Goal: Book appointment/travel/reservation

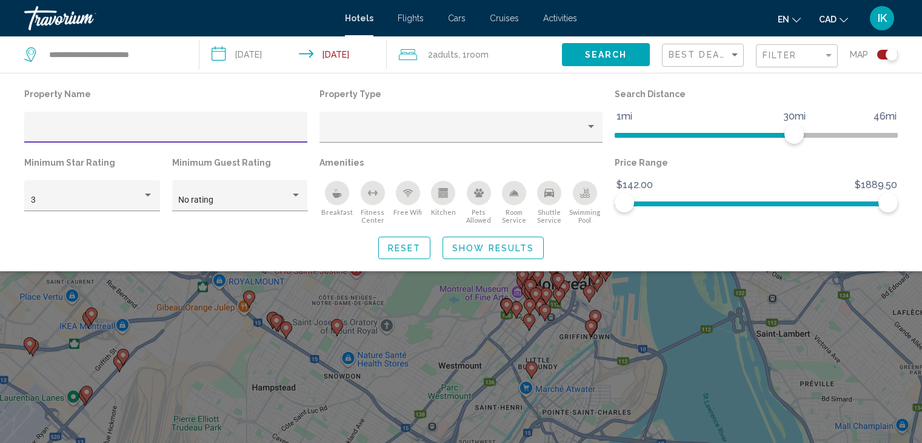
click at [76, 135] on input "Hotel Filters" at bounding box center [166, 132] width 270 height 10
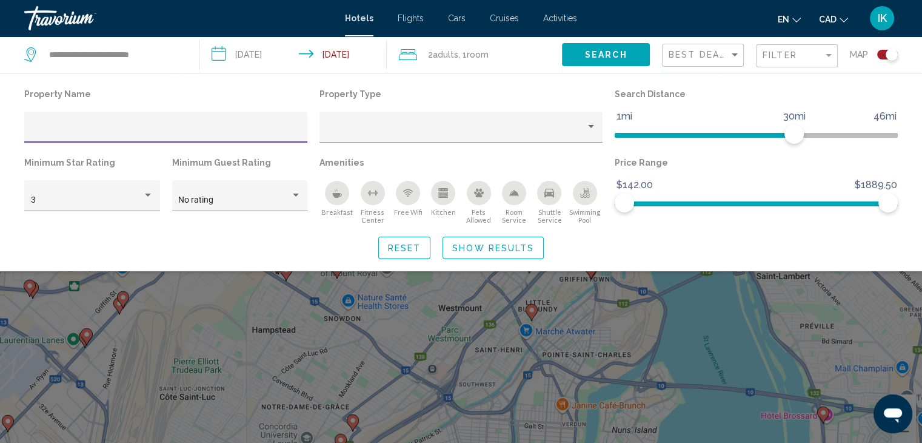
click at [63, 131] on input "Hotel Filters" at bounding box center [166, 132] width 270 height 10
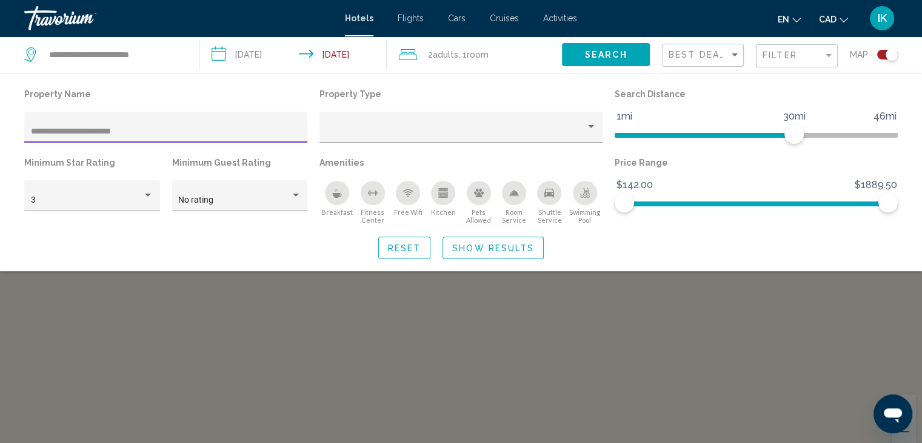
type input "**********"
click at [602, 55] on span "Search" at bounding box center [606, 55] width 42 height 10
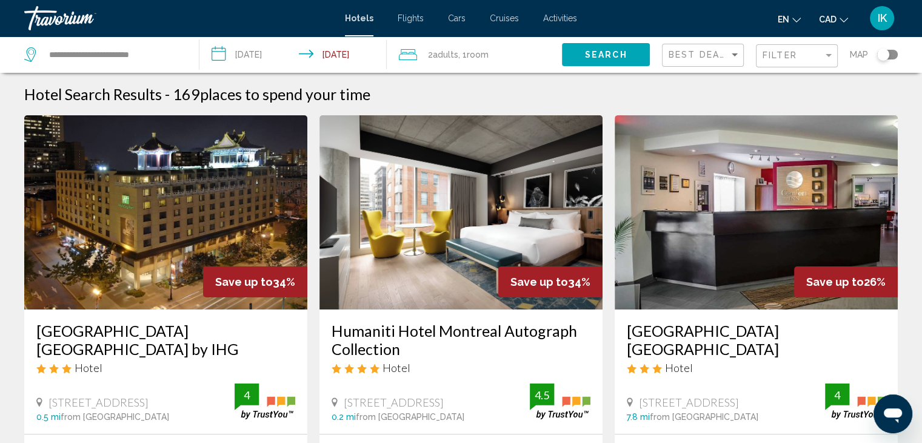
click at [879, 60] on div "Map" at bounding box center [874, 54] width 48 height 36
click at [886, 52] on div "Toggle map" at bounding box center [884, 55] width 12 height 12
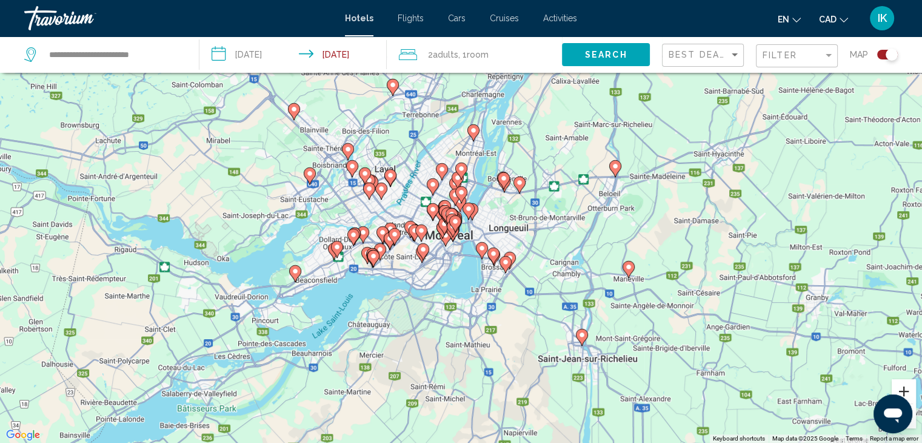
click at [907, 383] on button "Zoom in" at bounding box center [904, 391] width 24 height 24
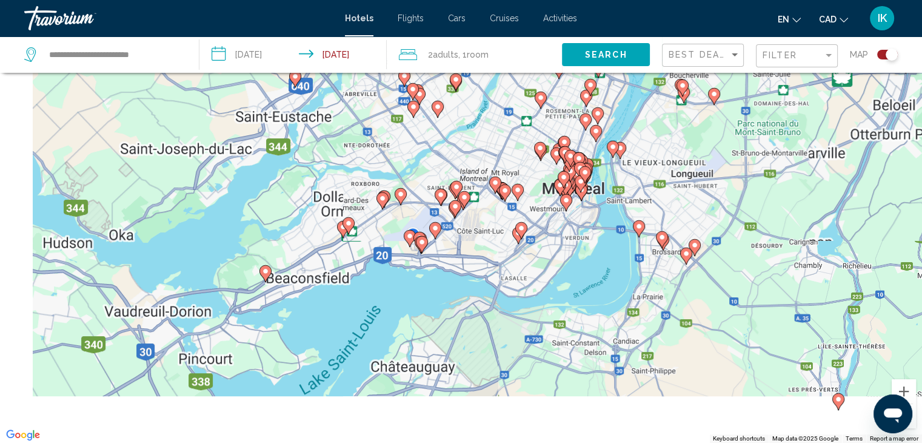
drag, startPoint x: 366, startPoint y: 348, endPoint x: 509, endPoint y: 285, distance: 156.4
click at [509, 285] on div "To activate drag with keyboard, press Alt + Enter. Once in keyboard drag state,…" at bounding box center [461, 221] width 922 height 443
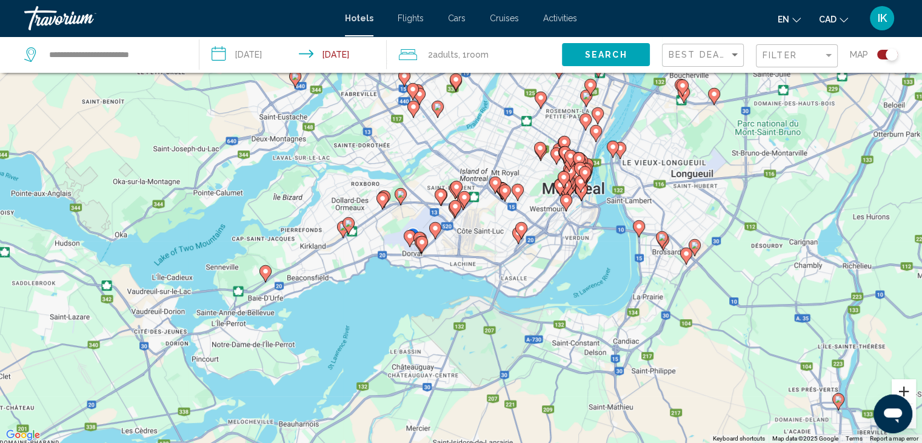
click at [907, 388] on button "Zoom in" at bounding box center [904, 391] width 24 height 24
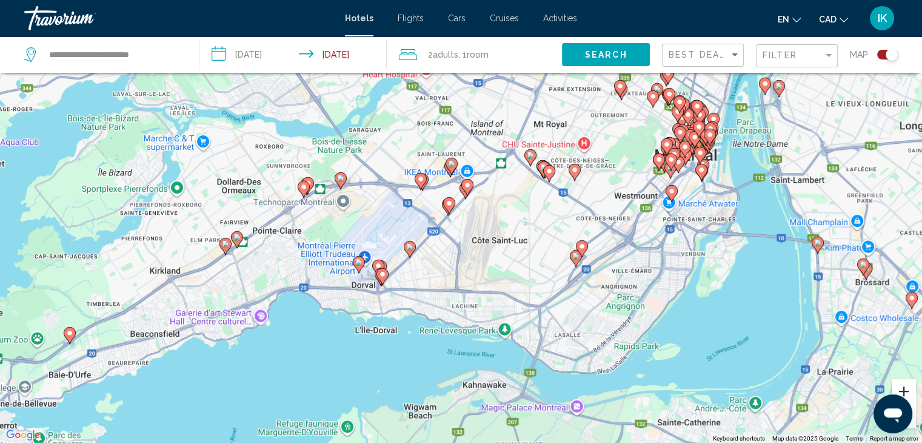
click at [898, 390] on button "Zoom in" at bounding box center [904, 391] width 24 height 24
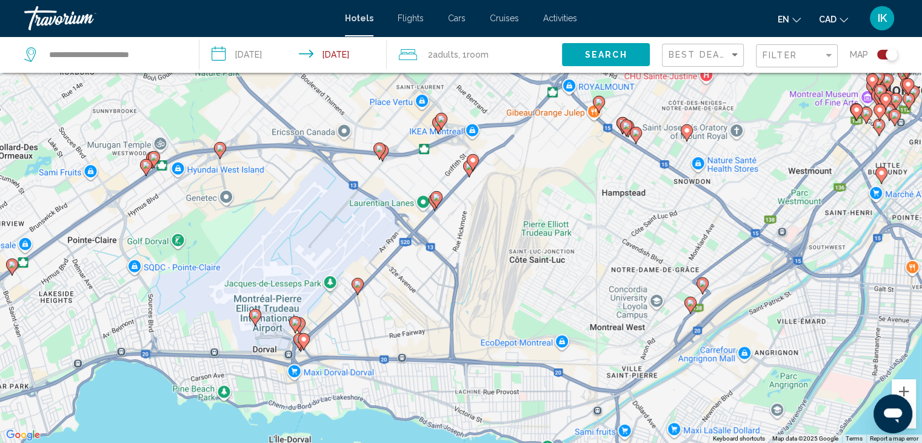
click at [475, 154] on icon "Main content" at bounding box center [473, 162] width 12 height 17
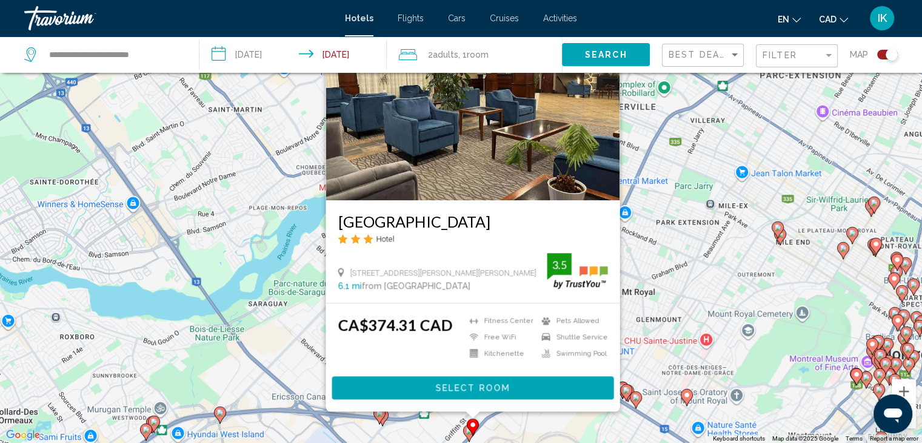
click at [716, 248] on div "To activate drag with keyboard, press Alt + Enter. Once in keyboard drag state,…" at bounding box center [461, 221] width 922 height 443
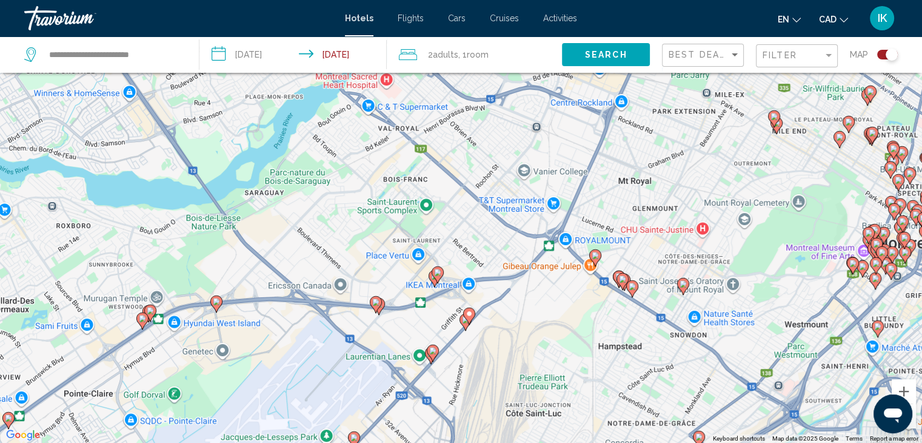
drag, startPoint x: 612, startPoint y: 297, endPoint x: 609, endPoint y: 180, distance: 116.5
click at [609, 180] on div "To activate drag with keyboard, press Alt + Enter. Once in keyboard drag state,…" at bounding box center [461, 221] width 922 height 443
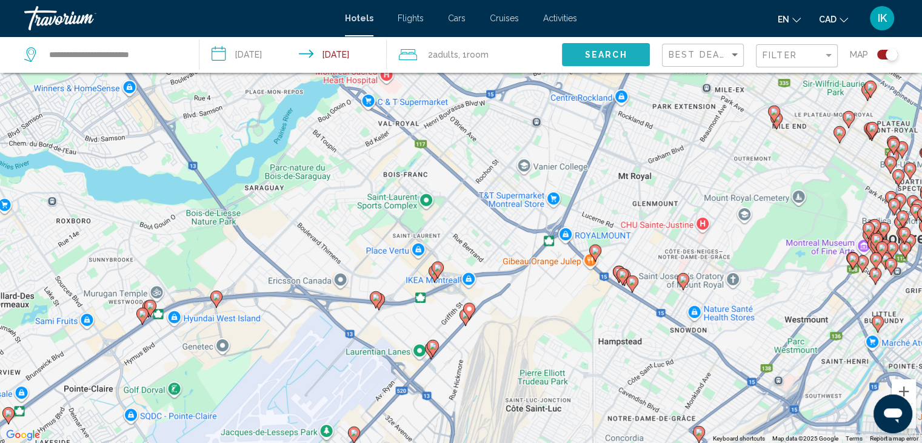
click at [599, 45] on button "Search" at bounding box center [606, 54] width 88 height 22
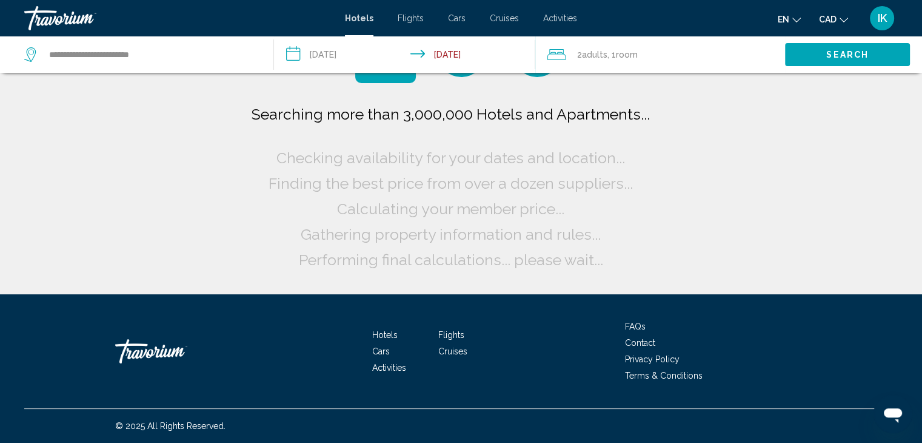
scroll to position [0, 0]
